Goal: Navigation & Orientation: Find specific page/section

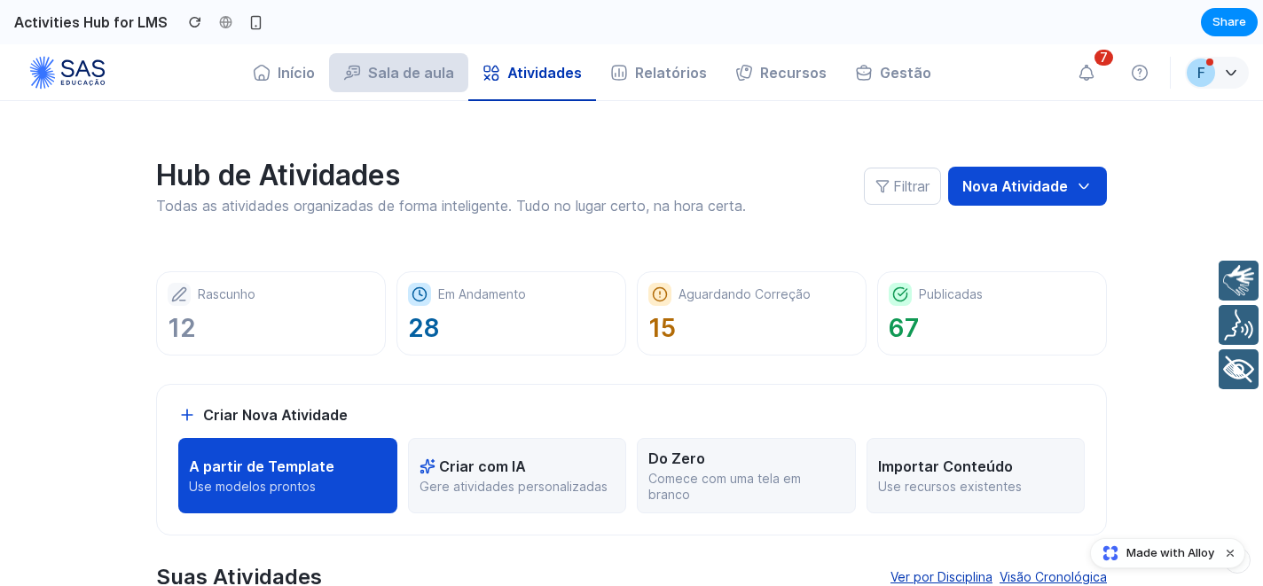
click at [417, 67] on button "Sala de aula" at bounding box center [398, 72] width 139 height 39
click at [325, 81] on link "Início" at bounding box center [284, 72] width 90 height 39
click at [443, 83] on button "Sala de aula" at bounding box center [398, 72] width 139 height 39
click at [553, 82] on button "Atividades" at bounding box center [532, 72] width 128 height 39
